Goal: Communication & Community: Participate in discussion

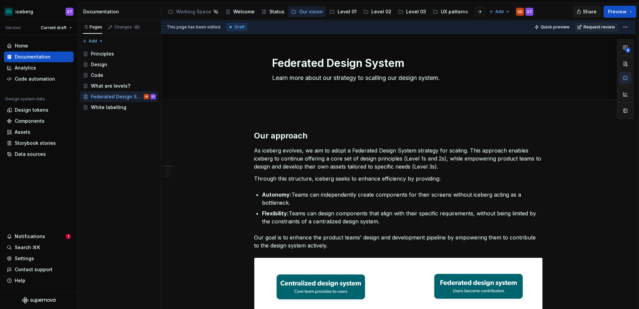
click at [592, 12] on span "Share" at bounding box center [590, 11] width 14 height 7
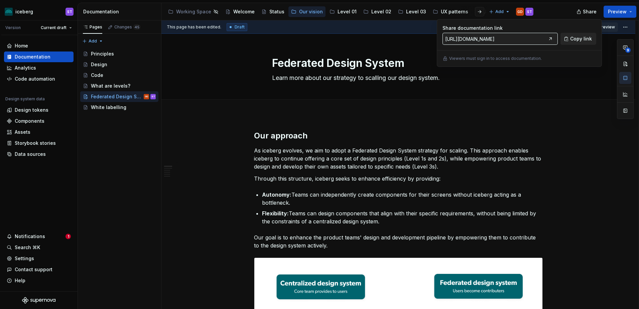
click at [573, 40] on span "Copy link" at bounding box center [581, 38] width 22 height 7
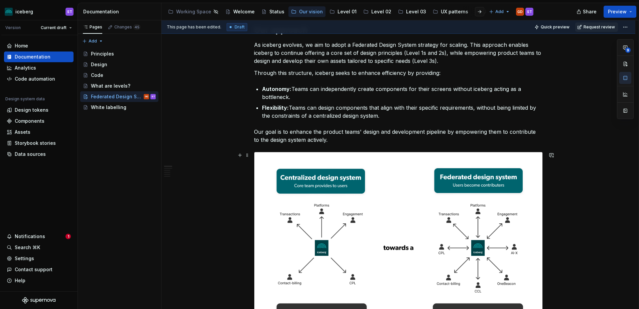
scroll to position [100, 0]
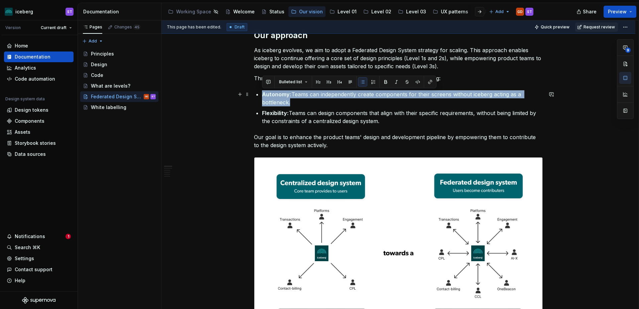
drag, startPoint x: 294, startPoint y: 103, endPoint x: 257, endPoint y: 93, distance: 38.5
click at [262, 93] on li "Autonomy: Teams can independently create components for their screens without i…" at bounding box center [402, 98] width 281 height 16
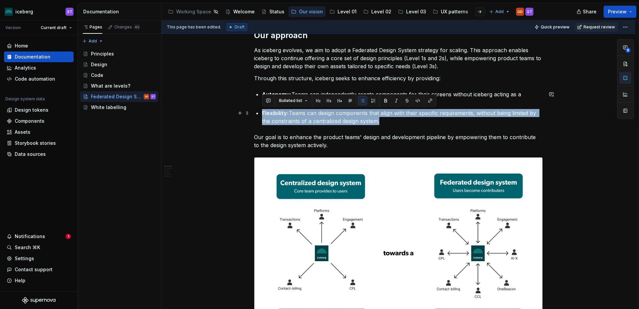
drag, startPoint x: 379, startPoint y: 123, endPoint x: 263, endPoint y: 115, distance: 116.5
click at [263, 115] on p "Flexibility: Teams can design components that align with their specific require…" at bounding box center [402, 117] width 281 height 16
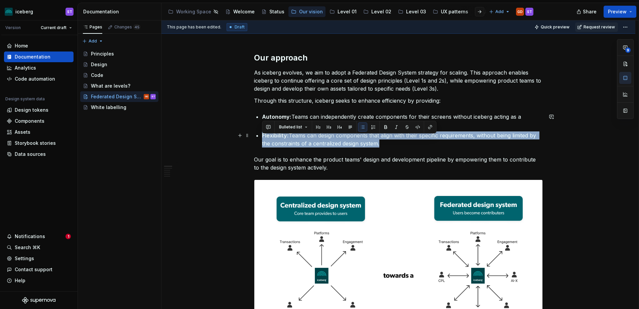
scroll to position [67, 0]
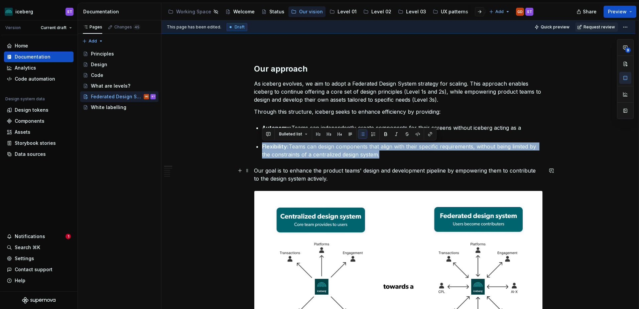
click at [373, 172] on p "Our goal is to enhance the product teams' design and development pipeline by em…" at bounding box center [398, 174] width 289 height 16
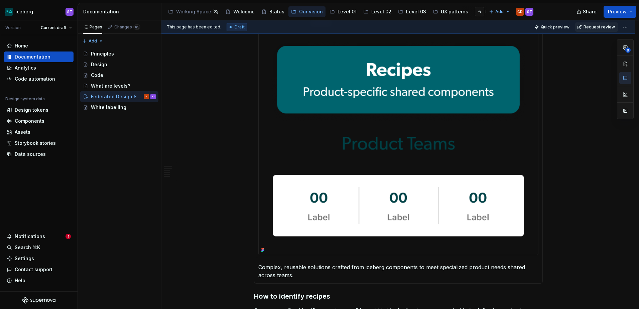
scroll to position [501, 0]
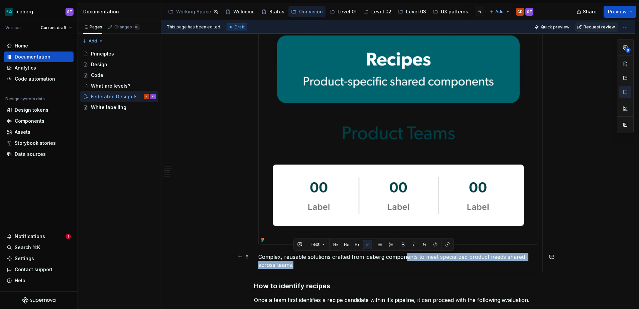
drag, startPoint x: 331, startPoint y: 261, endPoint x: 403, endPoint y: 258, distance: 72.6
click at [403, 258] on p "Complex, reusable solutions crafted from iceberg components to meet specialized…" at bounding box center [398, 261] width 280 height 16
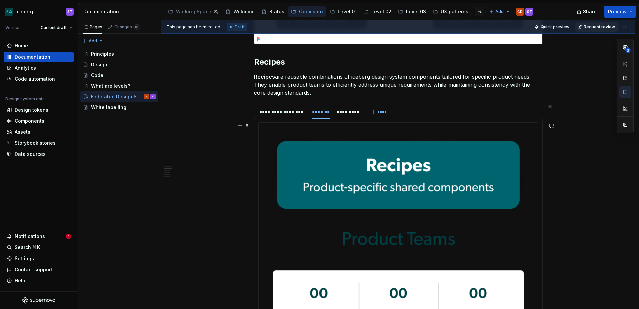
scroll to position [434, 0]
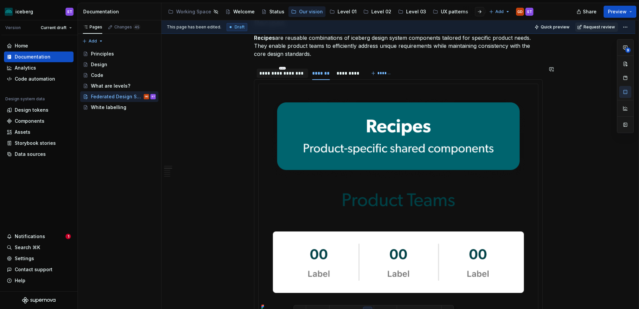
click at [295, 74] on div "**********" at bounding box center [282, 73] width 46 height 7
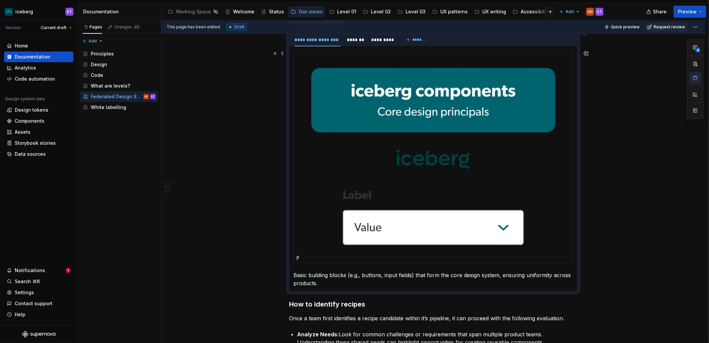
scroll to position [393, 0]
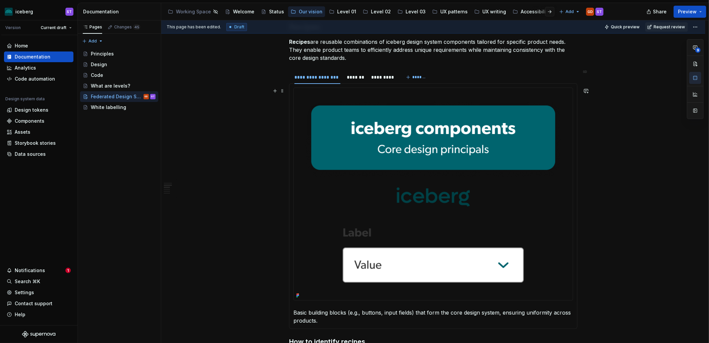
scroll to position [434, 0]
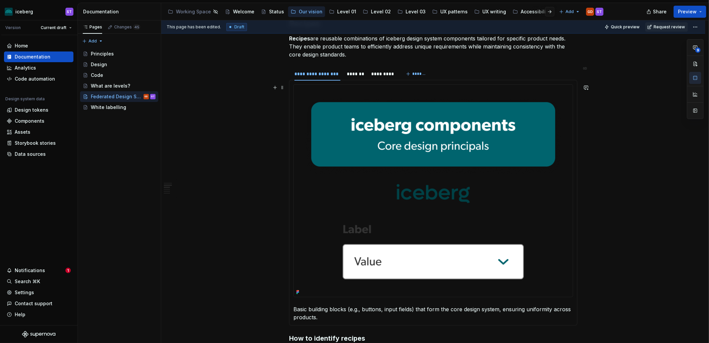
click at [559, 209] on img at bounding box center [433, 191] width 279 height 212
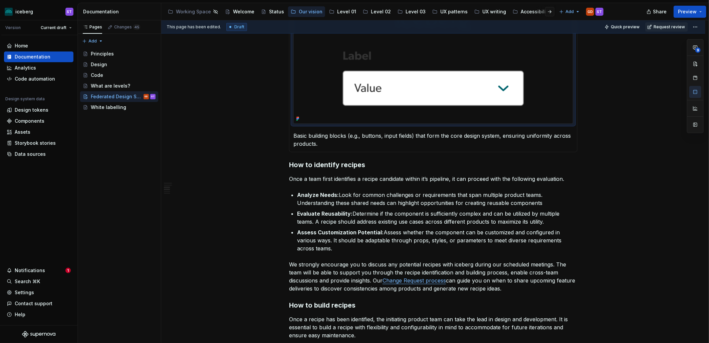
scroll to position [619, 0]
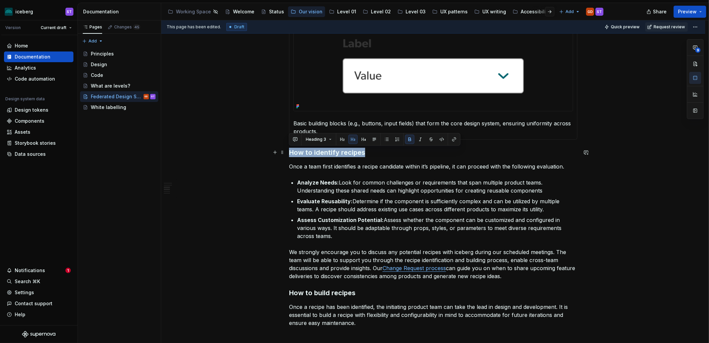
drag, startPoint x: 289, startPoint y: 151, endPoint x: 375, endPoint y: 153, distance: 86.2
click at [375, 153] on h3 "How to identify recipes" at bounding box center [433, 152] width 289 height 9
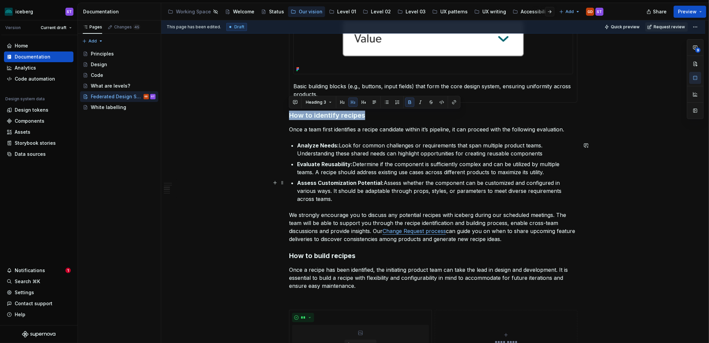
click at [337, 197] on p "Assess Customization Potential: Assess whether the component can be customized …" at bounding box center [437, 191] width 281 height 24
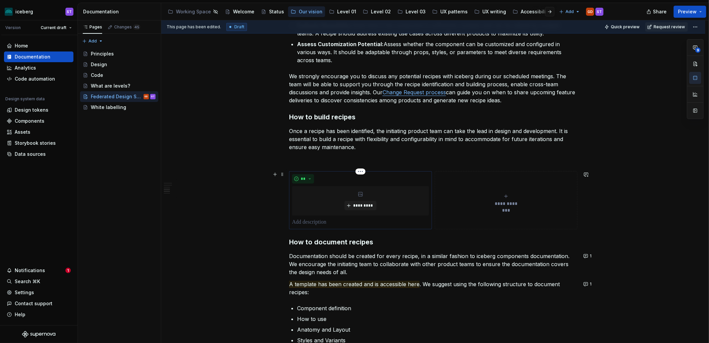
scroll to position [805, 0]
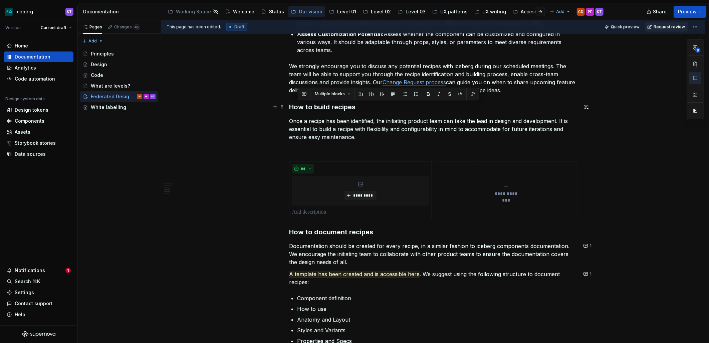
drag, startPoint x: 366, startPoint y: 136, endPoint x: 287, endPoint y: 110, distance: 83.1
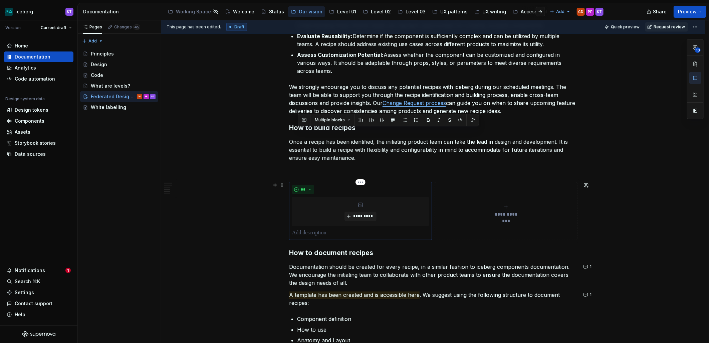
scroll to position [768, 0]
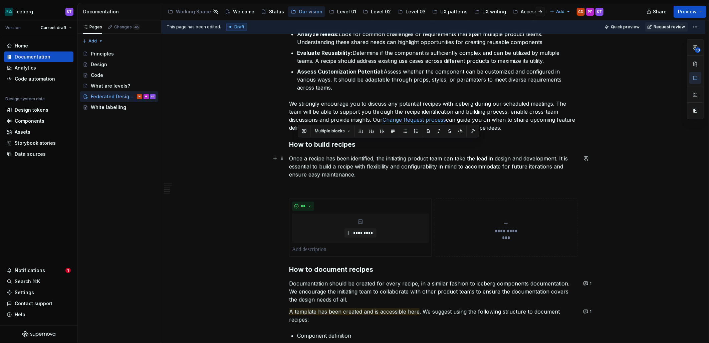
click at [400, 171] on p "Once a recipe has been identified, the initiating product team can take the lea…" at bounding box center [433, 166] width 289 height 24
drag, startPoint x: 377, startPoint y: 175, endPoint x: 276, endPoint y: 144, distance: 106.1
click at [289, 144] on div "**********" at bounding box center [433, 11] width 289 height 1296
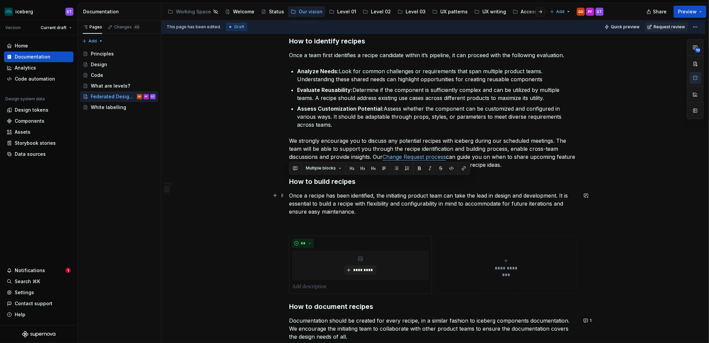
click at [354, 209] on p "Once a recipe has been identified, the initiating product team can take the lea…" at bounding box center [433, 203] width 289 height 24
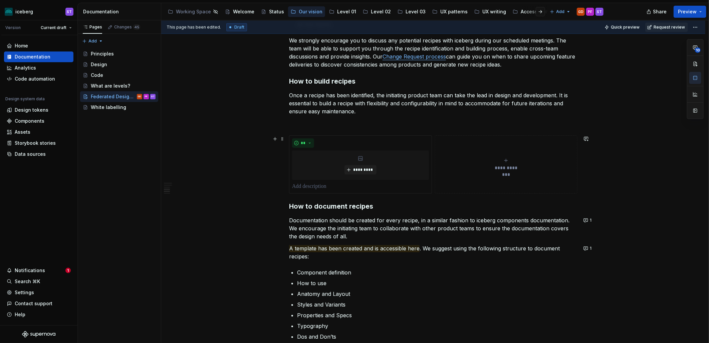
scroll to position [842, 0]
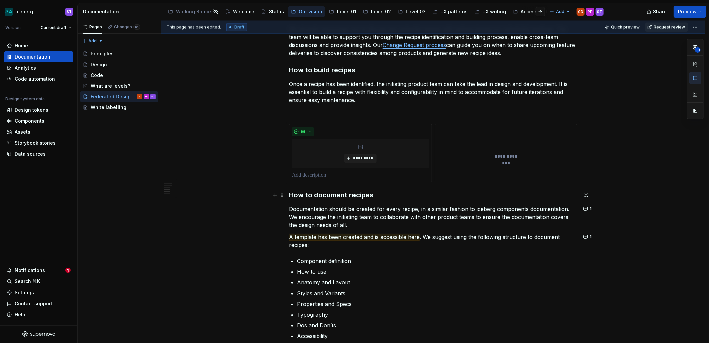
click at [337, 193] on h3 "How to document recipes" at bounding box center [433, 194] width 289 height 9
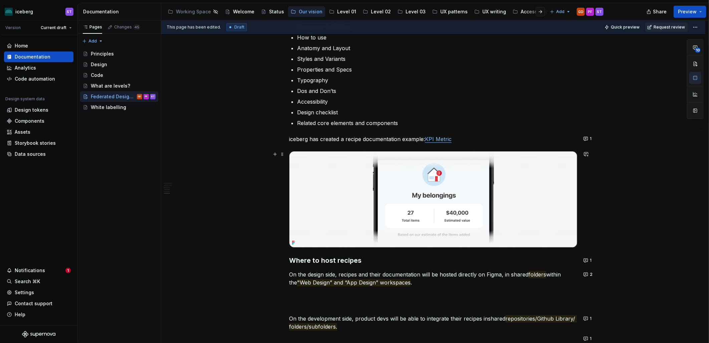
scroll to position [1139, 0]
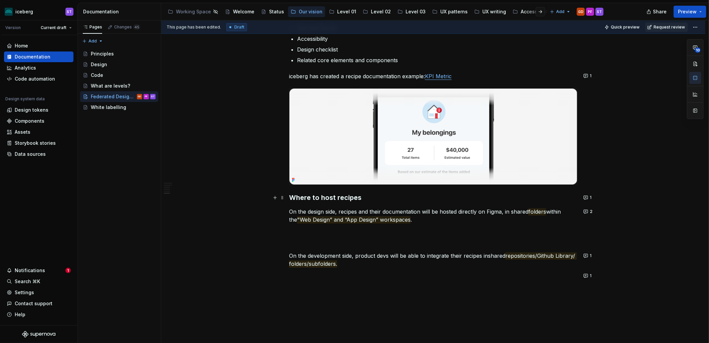
click at [330, 197] on h3 "Where to host recipes" at bounding box center [433, 197] width 289 height 9
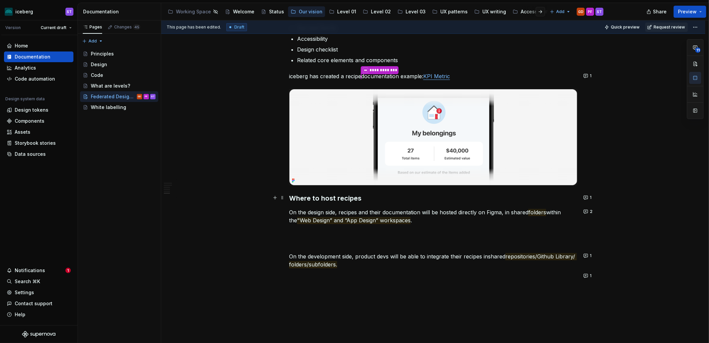
click at [326, 196] on h3 "Where to host recipes" at bounding box center [433, 197] width 289 height 9
click at [324, 195] on h3 "Where to host recipes" at bounding box center [433, 197] width 289 height 9
click at [323, 195] on h3 "Where to host recipes" at bounding box center [433, 197] width 289 height 9
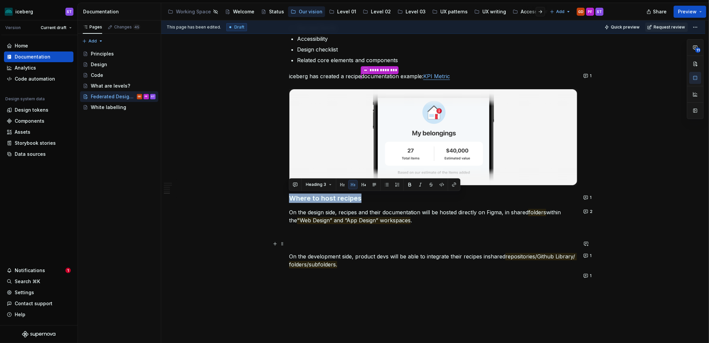
click at [315, 245] on p at bounding box center [433, 244] width 289 height 8
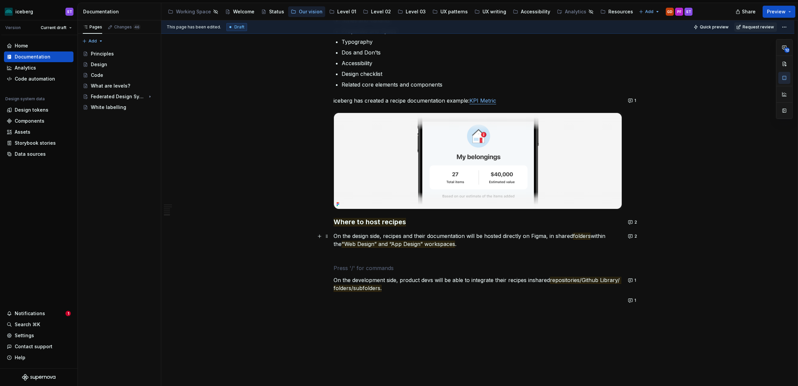
scroll to position [1158, 0]
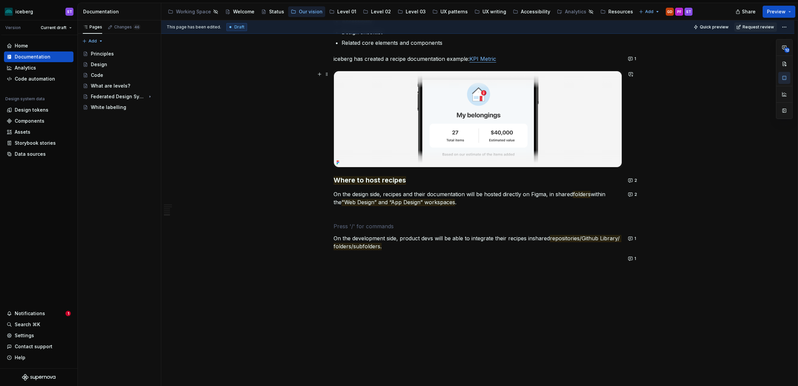
type textarea "*"
click at [632, 226] on button "button" at bounding box center [630, 226] width 9 height 9
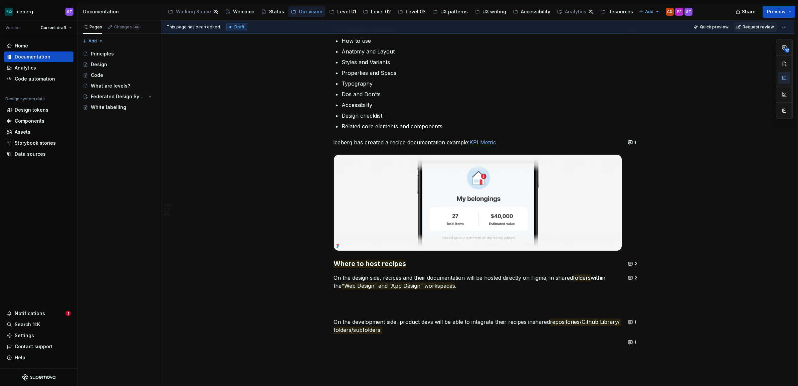
type textarea "*"
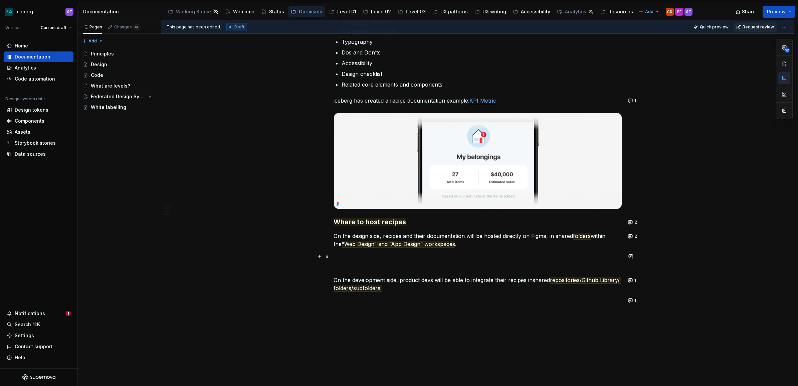
scroll to position [1158, 0]
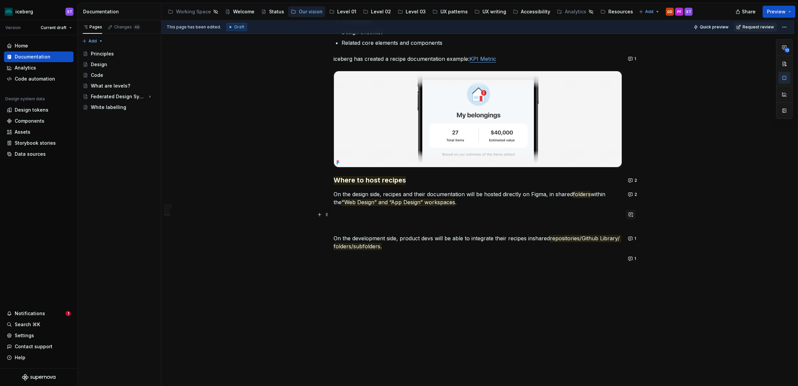
click at [633, 214] on button "button" at bounding box center [630, 214] width 9 height 9
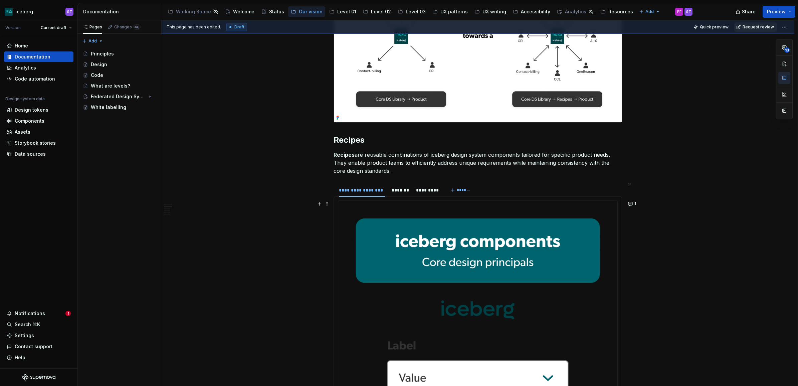
scroll to position [376, 0]
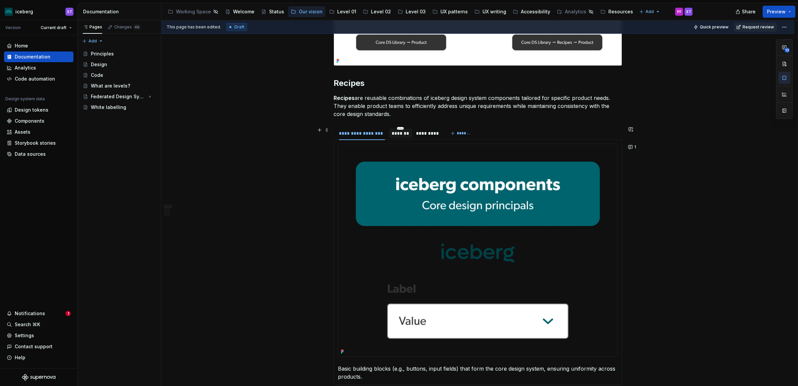
click at [409, 137] on div "*******" at bounding box center [400, 133] width 23 height 9
type textarea "*"
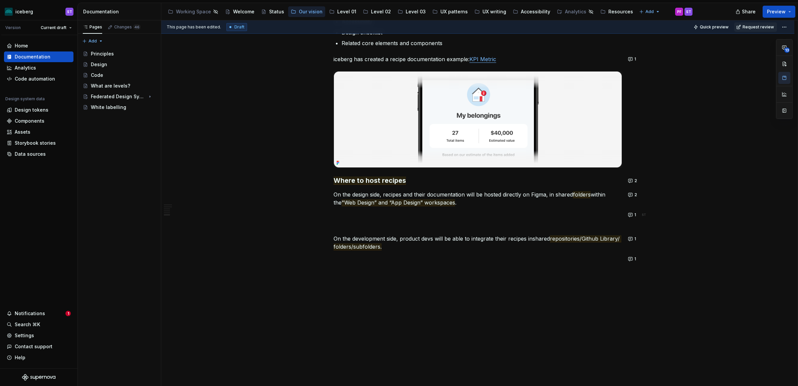
scroll to position [1173, 0]
click at [467, 245] on p "On the development side, product devs will be able to integrate their recipes i…" at bounding box center [478, 242] width 289 height 16
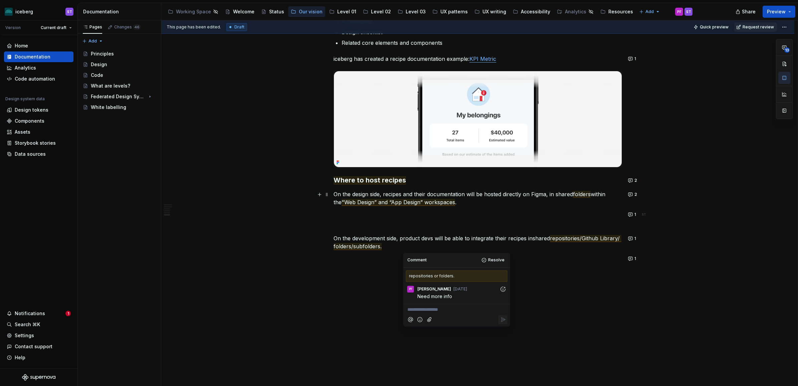
click at [422, 202] on span ""Web Design” and “App Design” workspaces" at bounding box center [399, 202] width 114 height 7
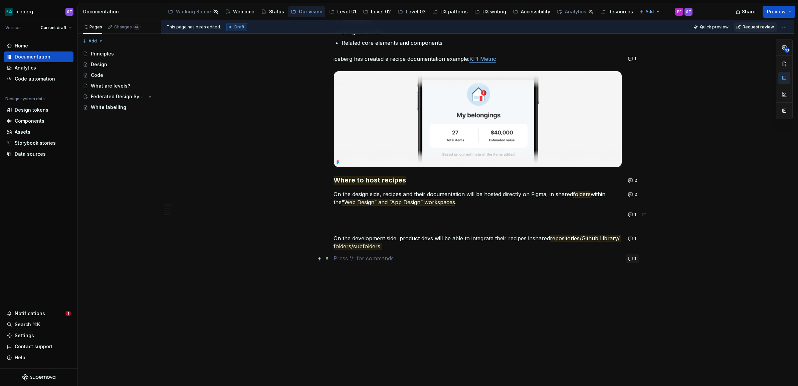
click at [632, 256] on button "1" at bounding box center [632, 258] width 13 height 9
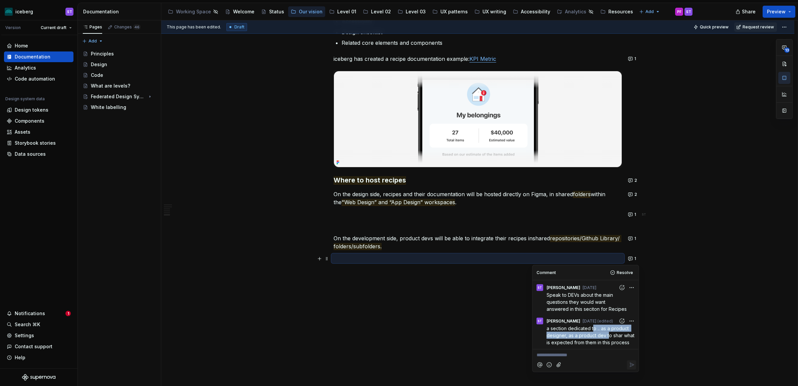
drag, startPoint x: 602, startPoint y: 331, endPoint x: 608, endPoint y: 335, distance: 7.2
click at [608, 335] on span "a section dedicated to .. as a product designer, as a product dev to shar what …" at bounding box center [591, 335] width 89 height 20
drag, startPoint x: 608, startPoint y: 335, endPoint x: 681, endPoint y: 337, distance: 73.5
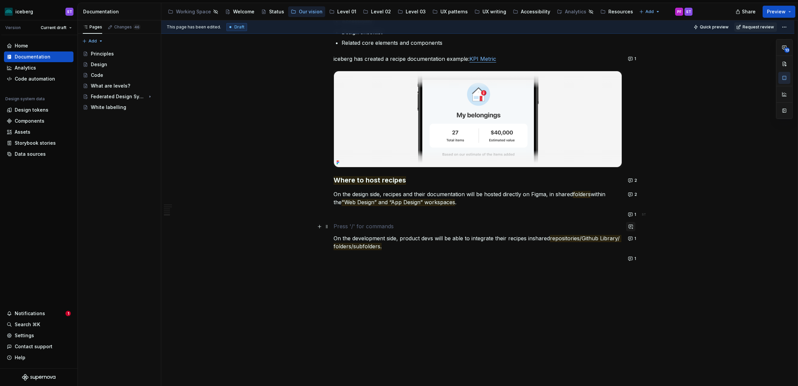
click at [631, 224] on button "button" at bounding box center [630, 226] width 9 height 9
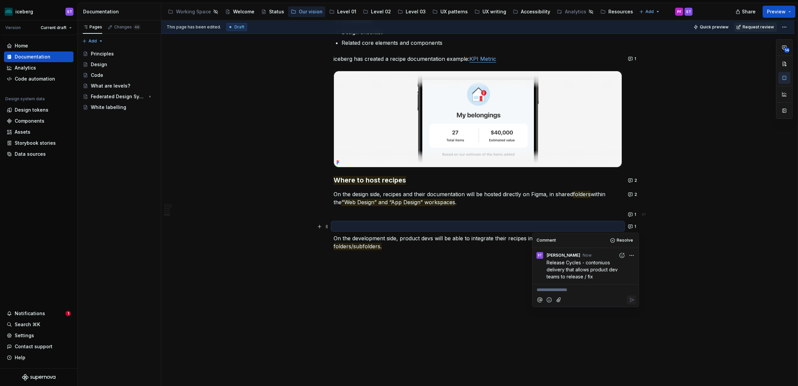
click at [565, 290] on p "**********" at bounding box center [586, 290] width 98 height 7
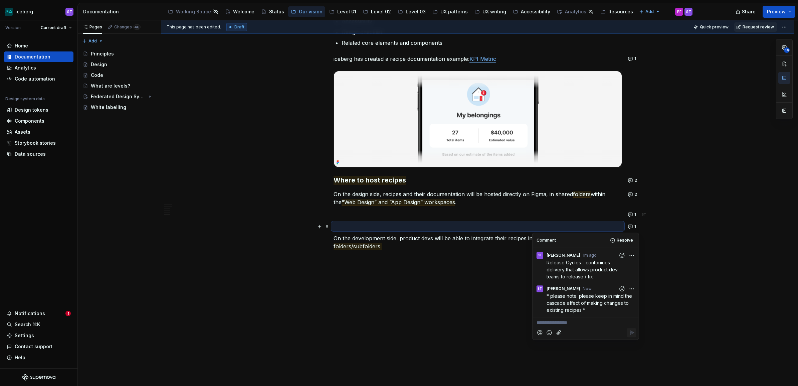
click at [415, 246] on p "On the development side, product devs will be able to integrate their recipes i…" at bounding box center [478, 242] width 289 height 16
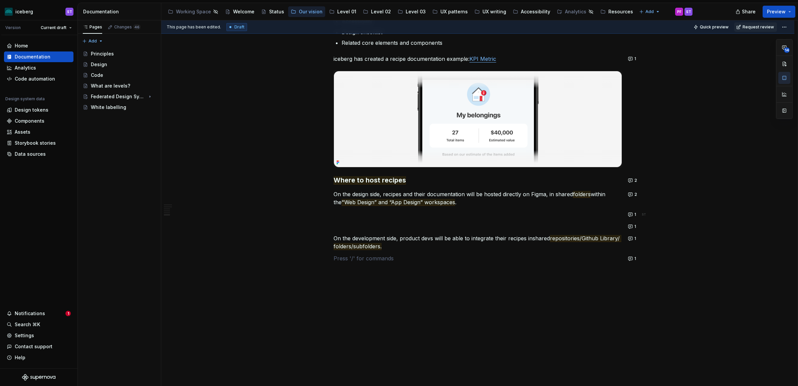
type textarea "*"
click at [631, 214] on button "1" at bounding box center [632, 214] width 13 height 9
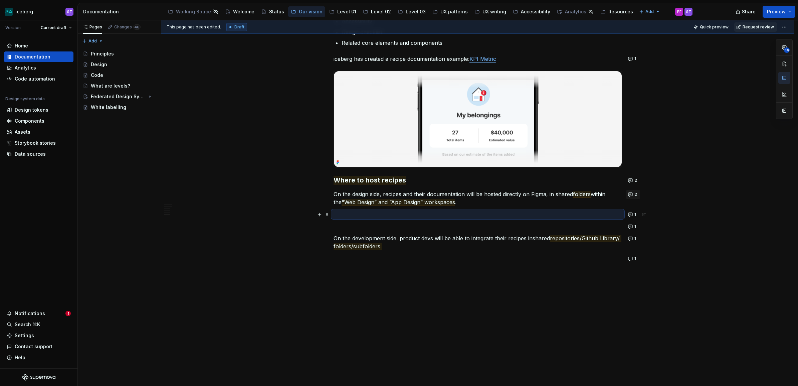
click at [630, 197] on button "2" at bounding box center [633, 194] width 14 height 9
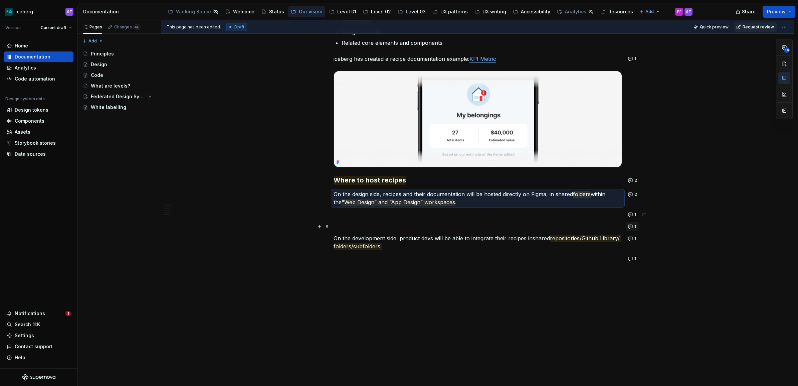
click at [630, 224] on button "1" at bounding box center [632, 226] width 13 height 9
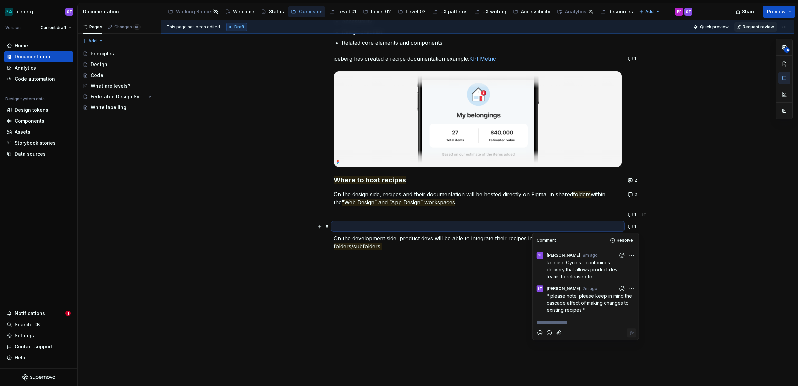
click at [572, 327] on div at bounding box center [585, 333] width 101 height 14
click at [571, 323] on p "**********" at bounding box center [586, 322] width 98 height 7
drag, startPoint x: 573, startPoint y: 321, endPoint x: 617, endPoint y: 318, distance: 43.9
click at [616, 317] on div "do we need versioning, change log?" at bounding box center [585, 321] width 101 height 9
click at [627, 330] on button "Reply" at bounding box center [631, 332] width 9 height 9
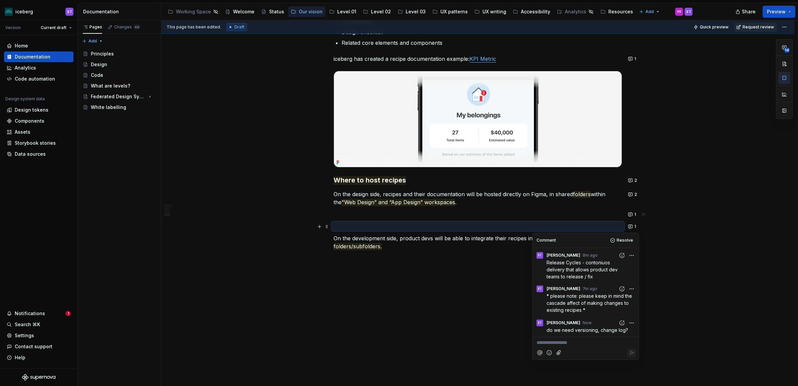
click at [631, 322] on html "iceberg ST Version Current draft Home Documentation Analytics Code automation D…" at bounding box center [399, 193] width 798 height 386
click at [620, 337] on span "Edit comment" at bounding box center [610, 335] width 31 height 7
type textarea "*"
click at [580, 342] on p "**********" at bounding box center [586, 349] width 98 height 7
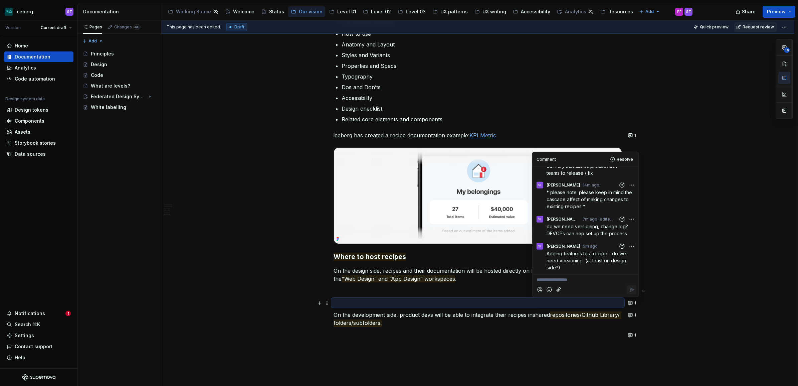
scroll to position [1048, 0]
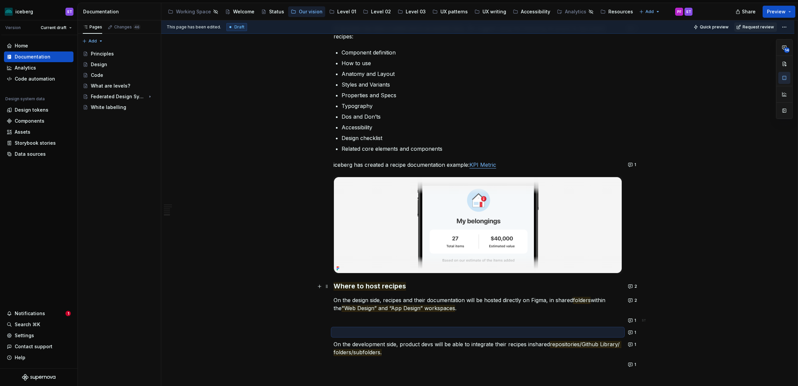
scroll to position [1131, 0]
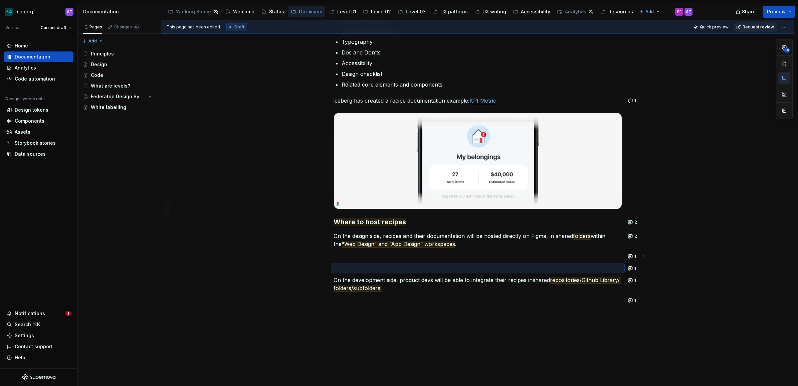
drag, startPoint x: 433, startPoint y: 311, endPoint x: 508, endPoint y: 298, distance: 76.6
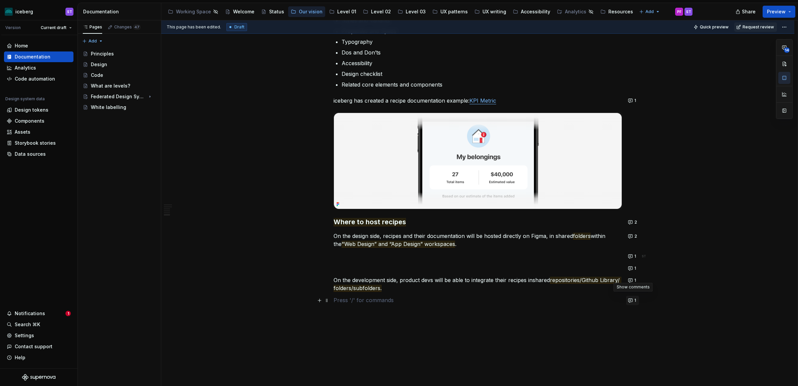
click at [630, 297] on button "1" at bounding box center [632, 300] width 13 height 9
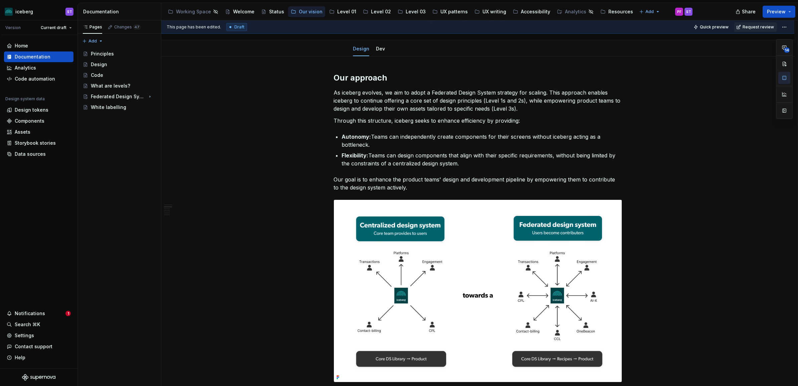
scroll to position [0, 0]
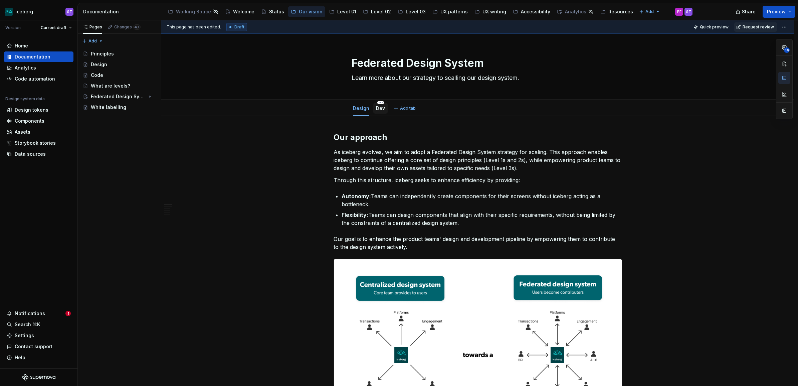
click at [380, 111] on link "Dev" at bounding box center [380, 108] width 9 height 6
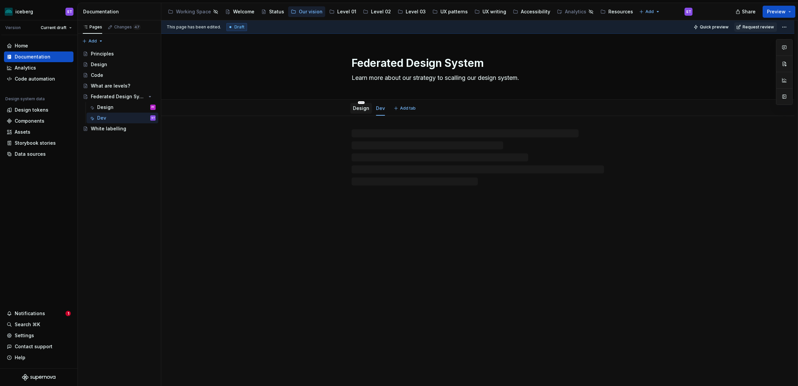
click at [356, 111] on div "Design" at bounding box center [361, 108] width 16 height 7
click at [361, 111] on div "Design" at bounding box center [361, 108] width 16 height 7
type textarea "*"
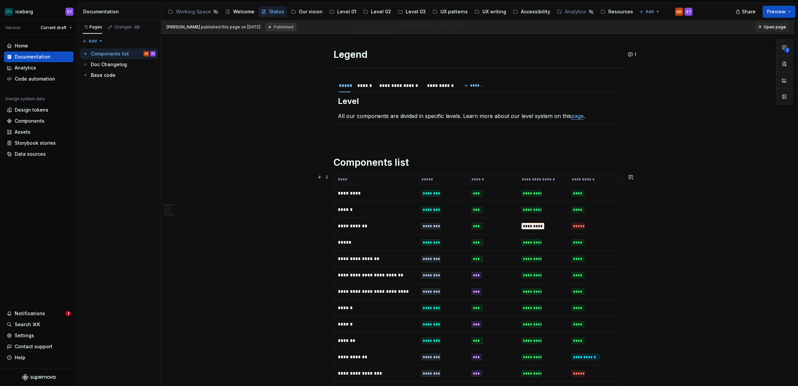
scroll to position [125, 0]
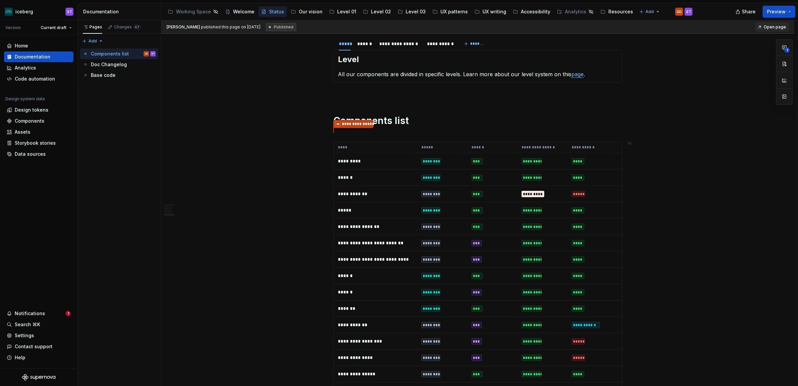
type textarea "*"
